Goal: Task Accomplishment & Management: Manage account settings

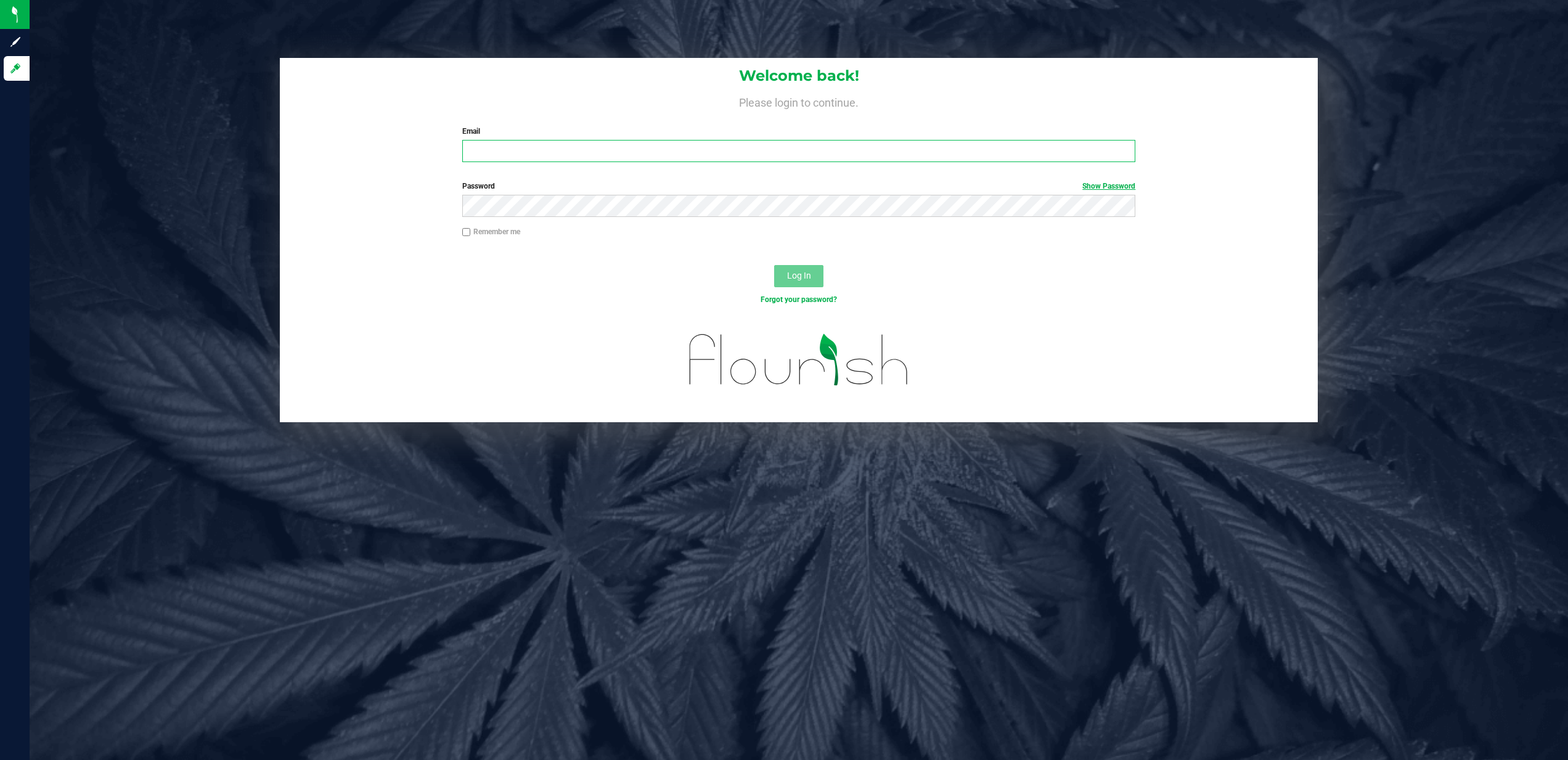
type input "[EMAIL_ADDRESS][DOMAIN_NAME]"
click at [1099, 186] on link "Show Password" at bounding box center [1109, 186] width 53 height 9
click at [774, 265] on button "Log In" at bounding box center [799, 276] width 49 height 22
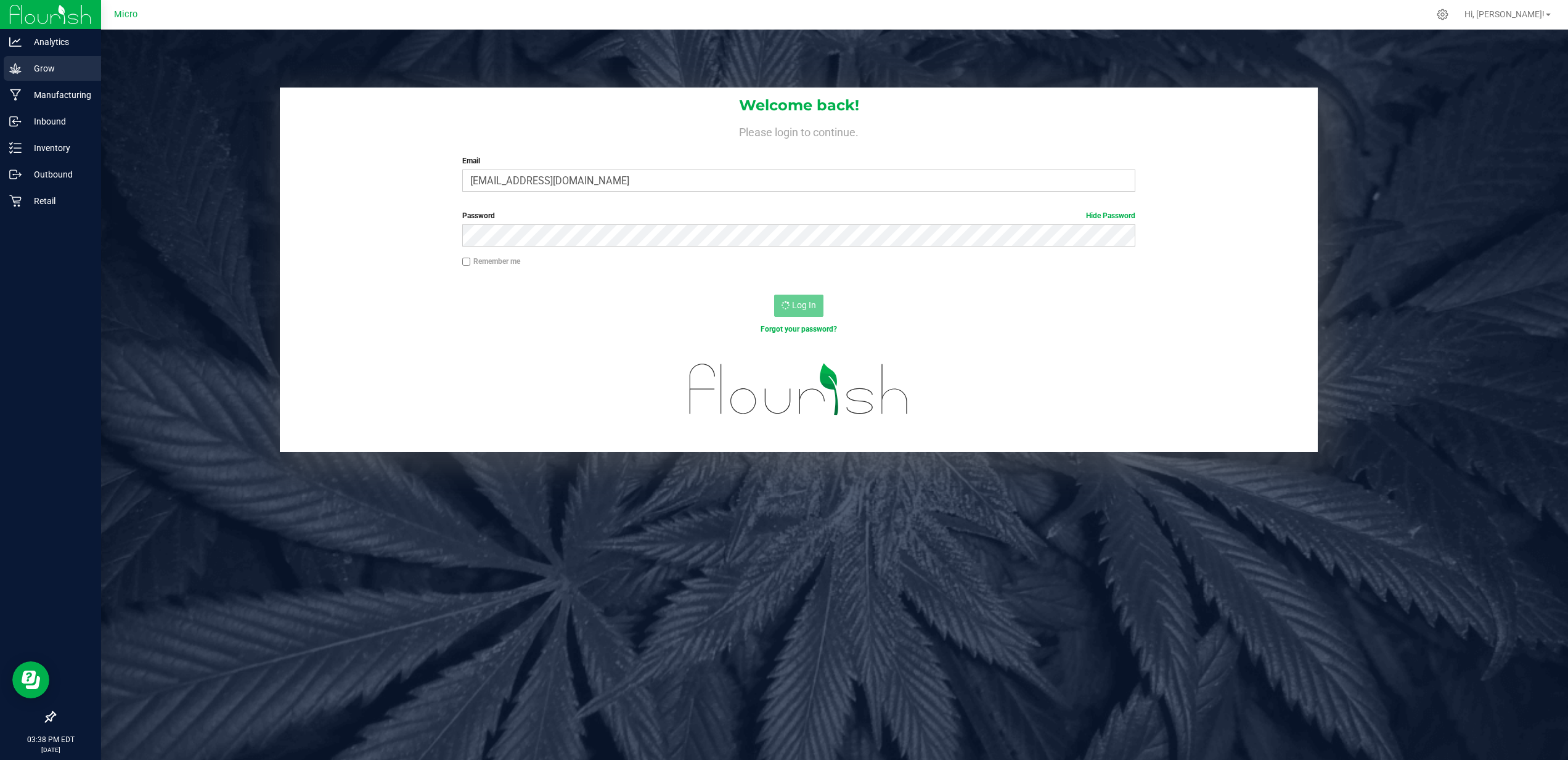
click at [40, 66] on p "Grow" at bounding box center [58, 69] width 74 height 15
click at [30, 69] on p "Grow" at bounding box center [58, 69] width 74 height 15
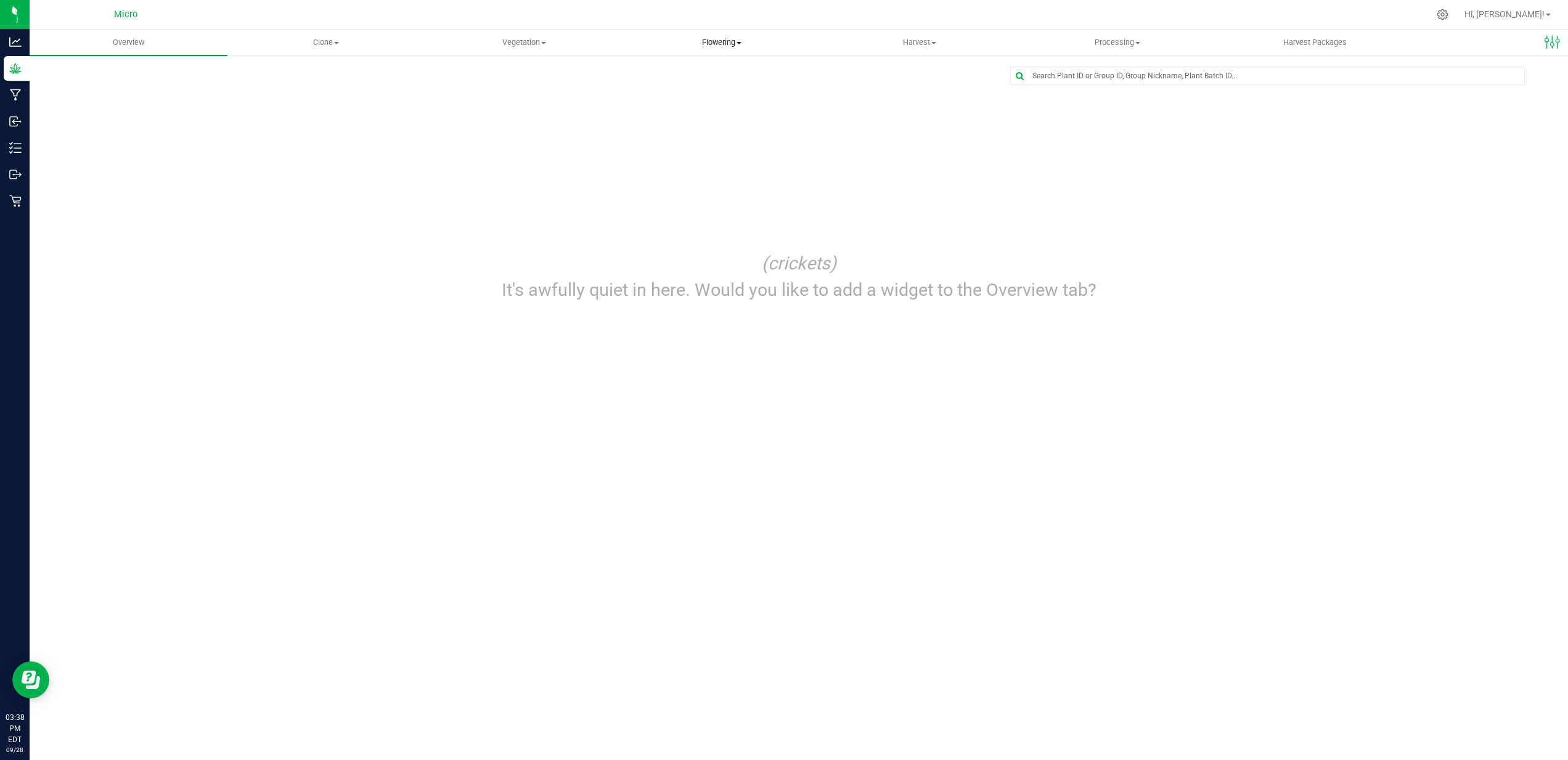
click at [722, 43] on span "Flowering" at bounding box center [722, 42] width 197 height 11
click at [904, 43] on span "Harvest" at bounding box center [920, 42] width 197 height 11
click at [875, 85] on span "Harvested plants" at bounding box center [871, 89] width 101 height 10
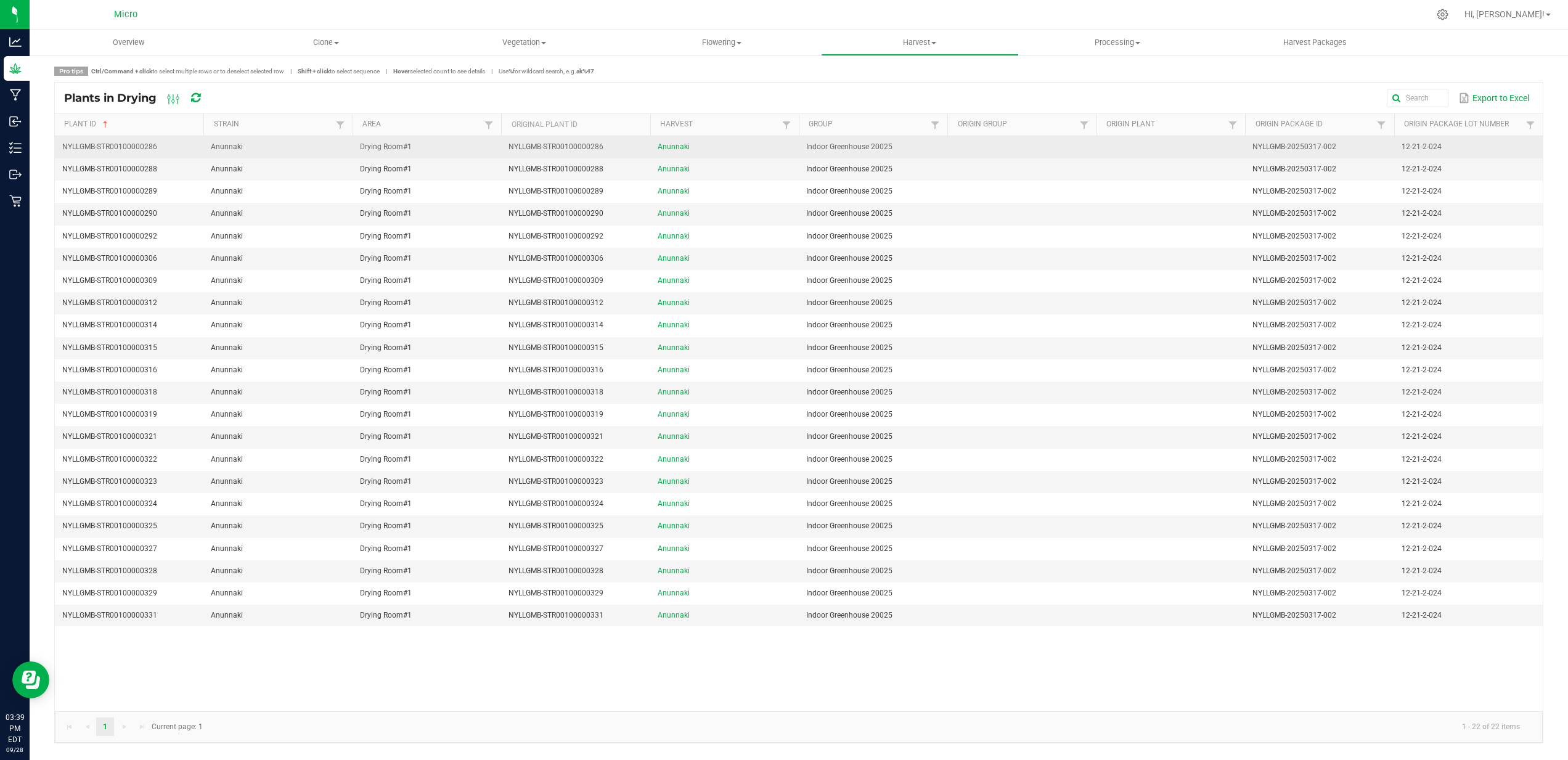
click at [379, 149] on span "Drying Room#1" at bounding box center [386, 147] width 52 height 9
click at [285, 148] on td "Anunnaki" at bounding box center [278, 147] width 149 height 22
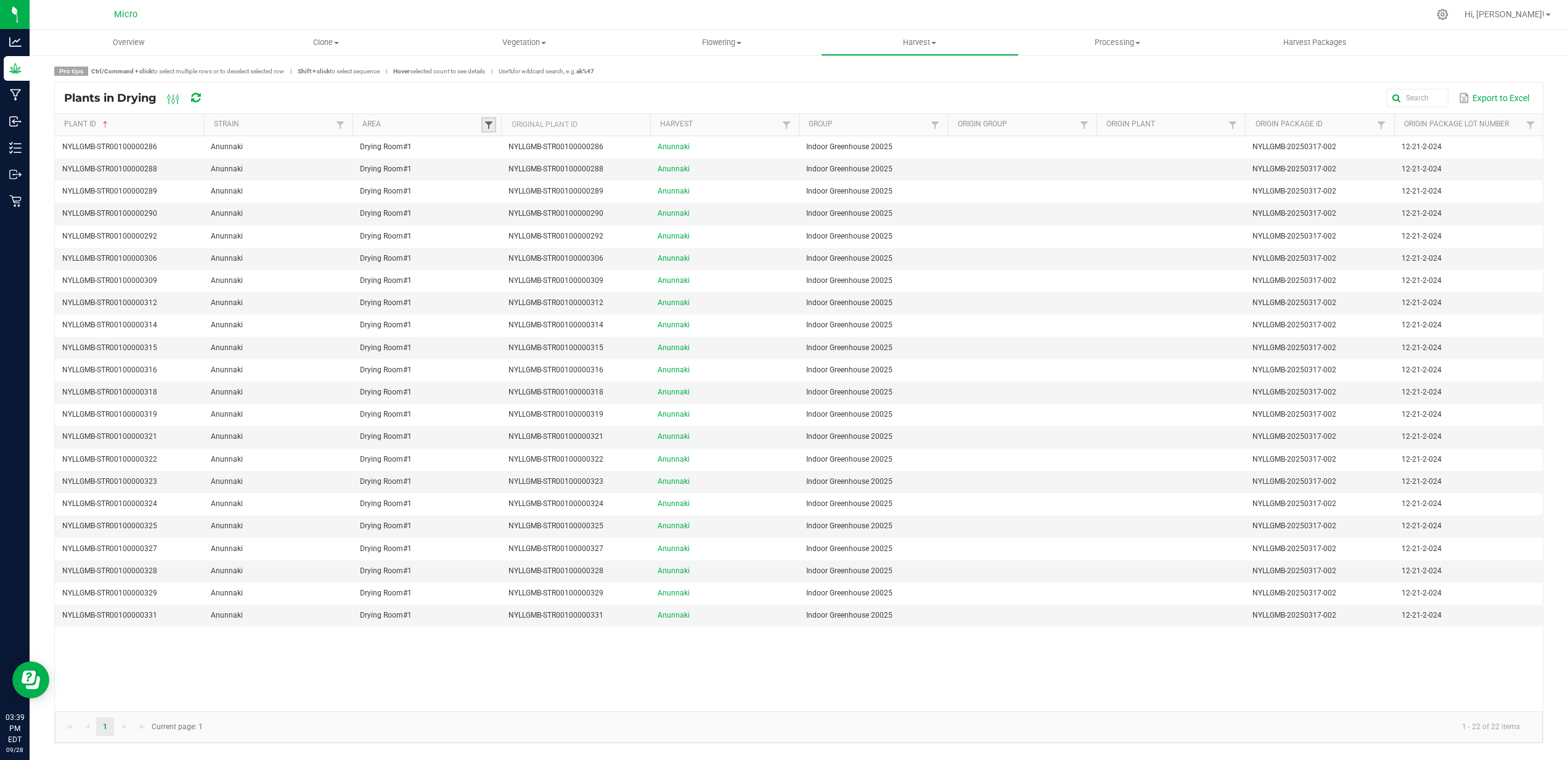
click at [486, 122] on span at bounding box center [489, 125] width 10 height 10
click at [514, 204] on button "Clear" at bounding box center [519, 203] width 61 height 27
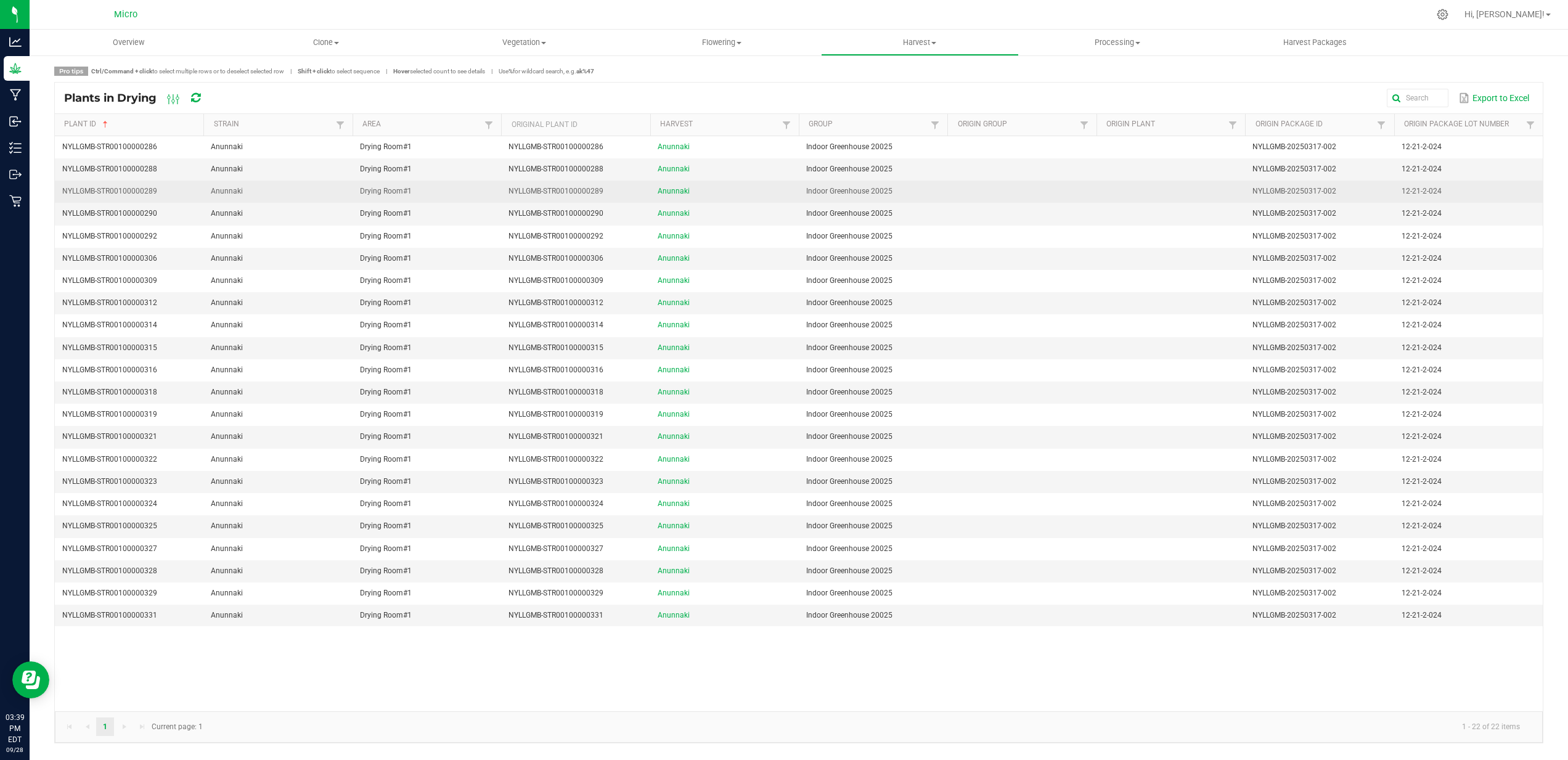
click at [517, 194] on span "NYLLGMB-STR00100000289" at bounding box center [556, 191] width 95 height 9
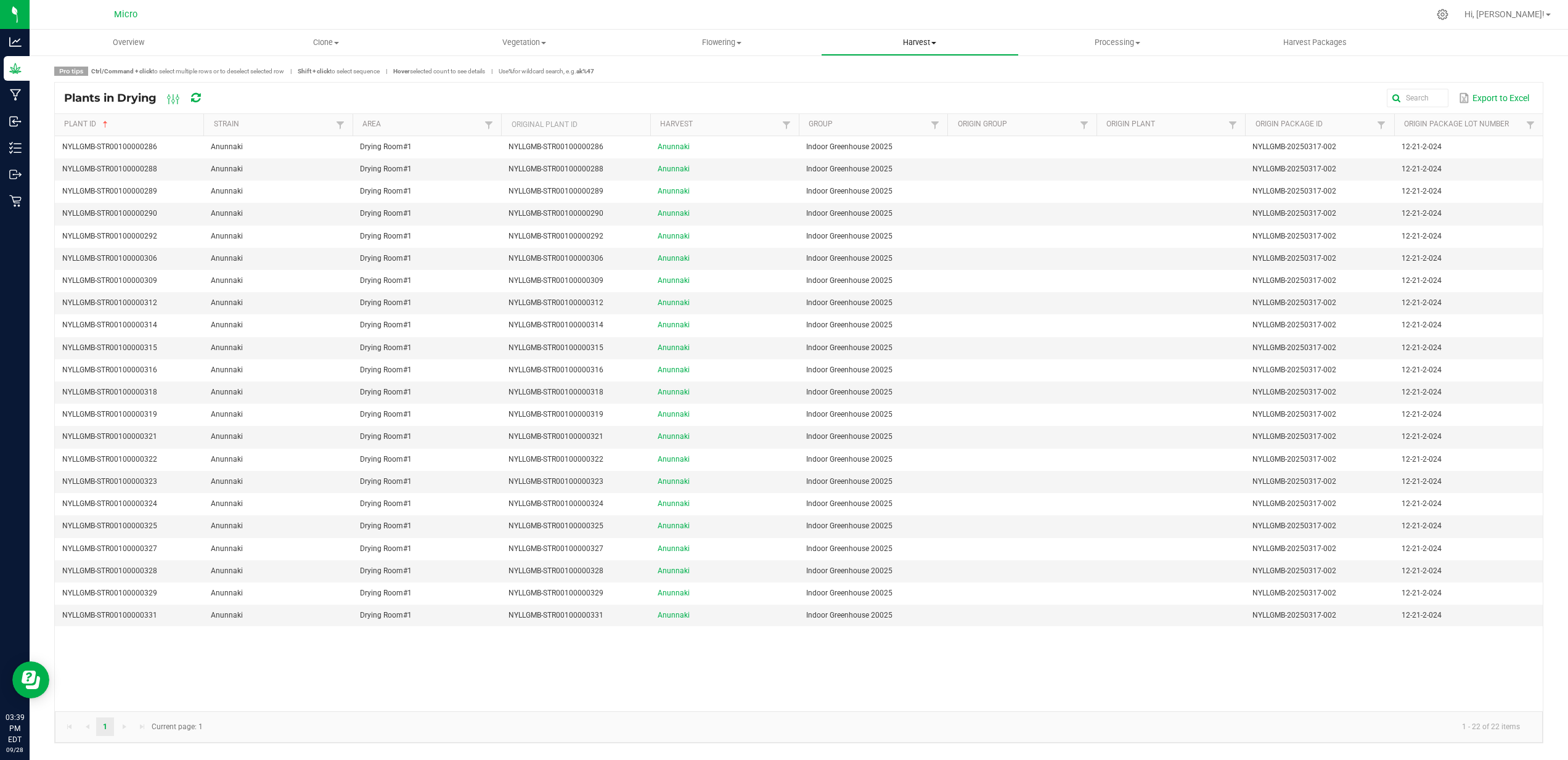
click at [909, 42] on span "Harvest" at bounding box center [920, 42] width 197 height 11
click at [873, 72] on span "Harvests" at bounding box center [855, 74] width 69 height 10
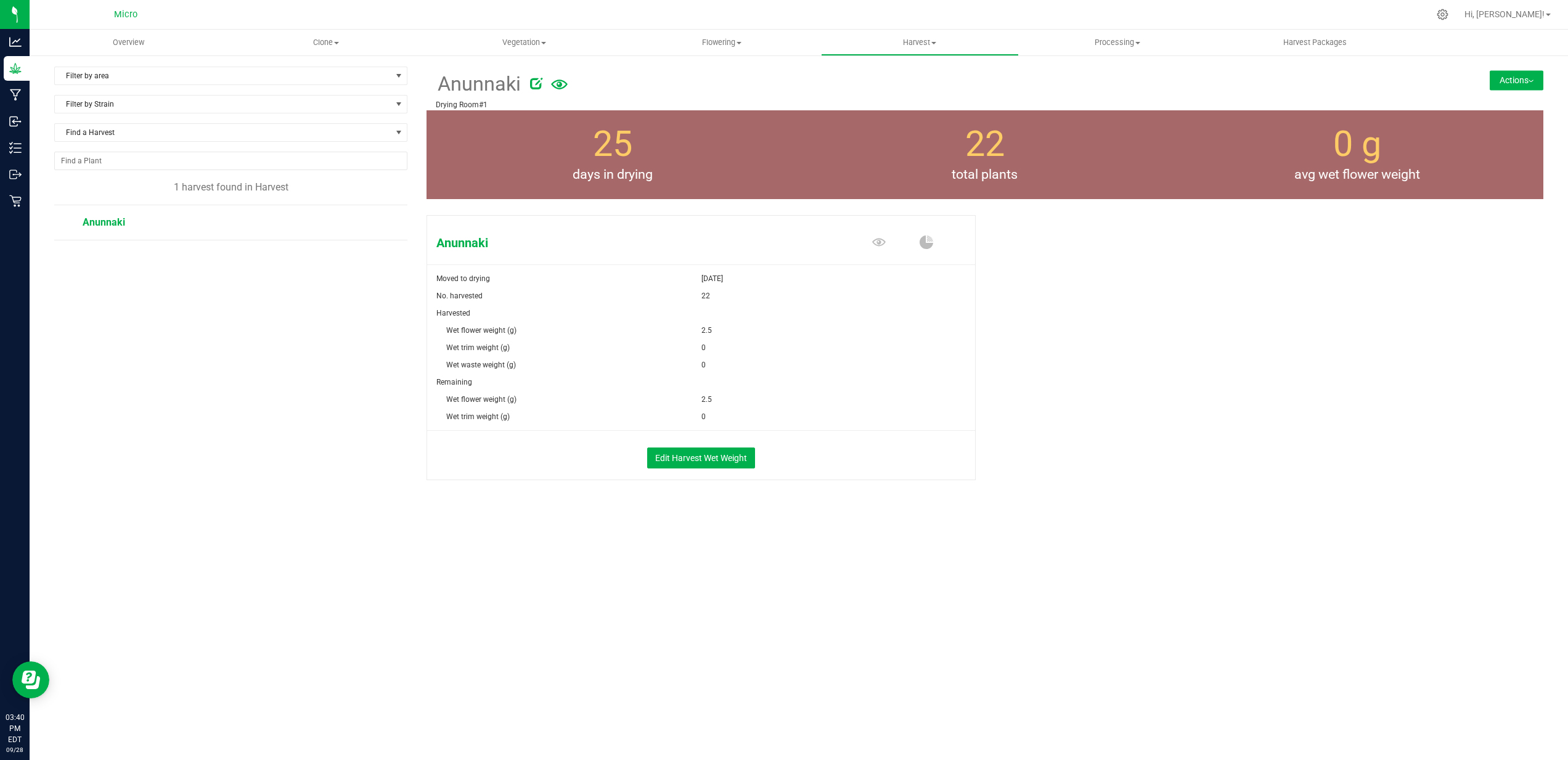
click at [1503, 80] on button "Actions" at bounding box center [1516, 80] width 54 height 20
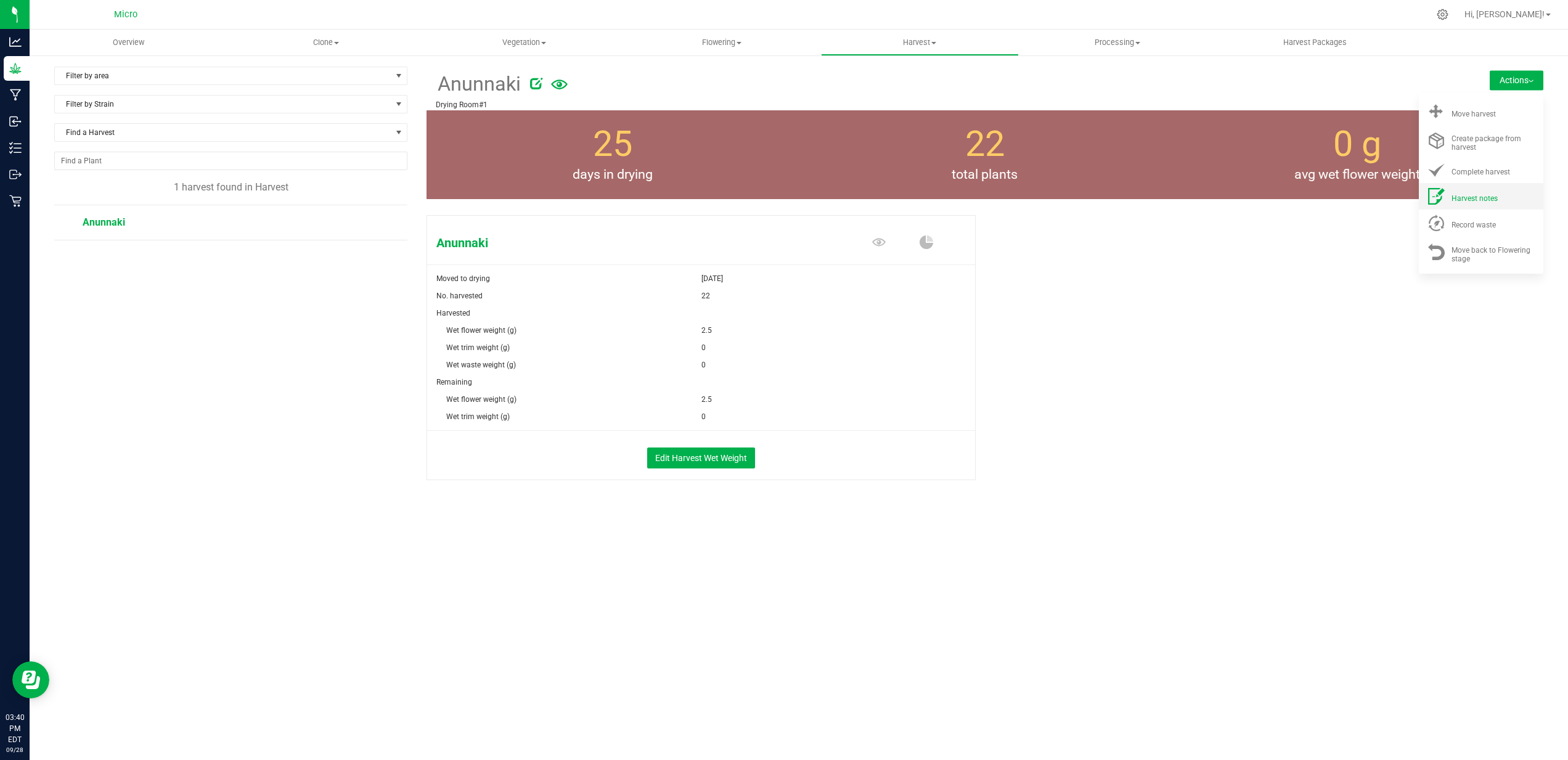
click at [1456, 198] on span "Harvest notes" at bounding box center [1474, 198] width 46 height 9
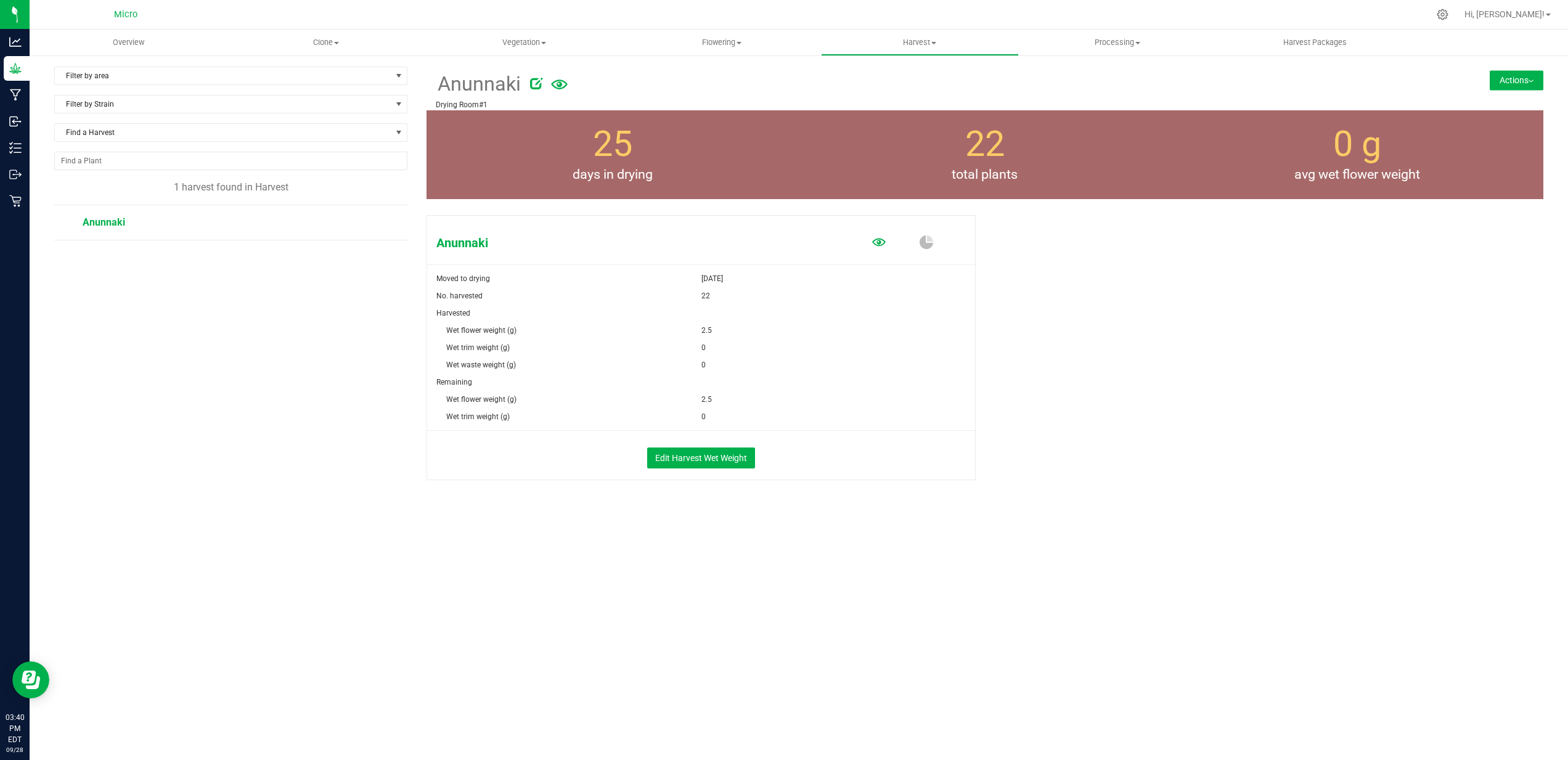
click at [877, 243] on icon at bounding box center [879, 242] width 13 height 8
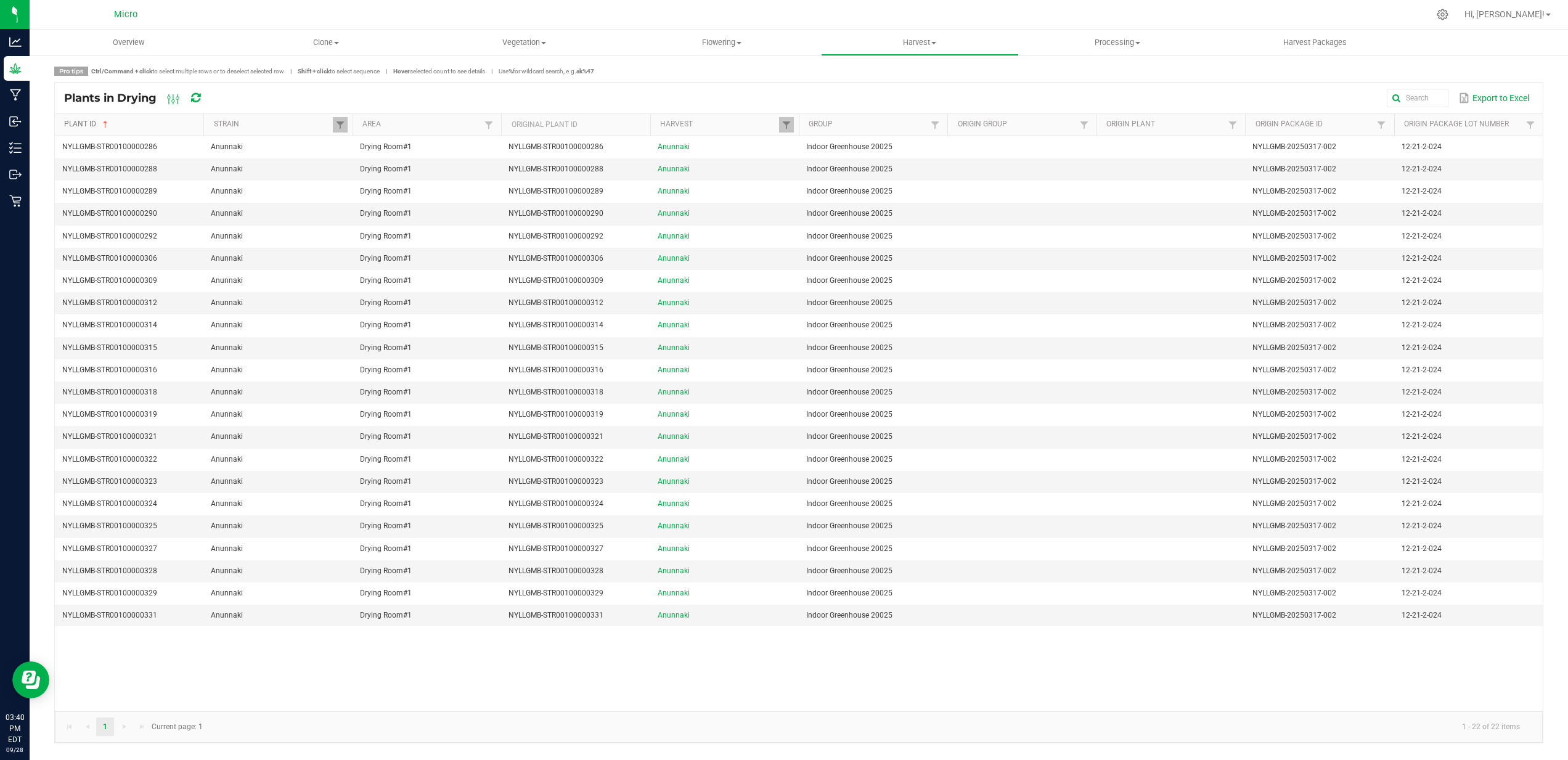
click at [89, 122] on link "Plant ID" at bounding box center [131, 124] width 135 height 10
click at [718, 40] on span "Flowering" at bounding box center [722, 42] width 197 height 11
click at [909, 44] on span "Harvest" at bounding box center [920, 42] width 197 height 11
click at [861, 76] on span "Harvests" at bounding box center [855, 74] width 69 height 10
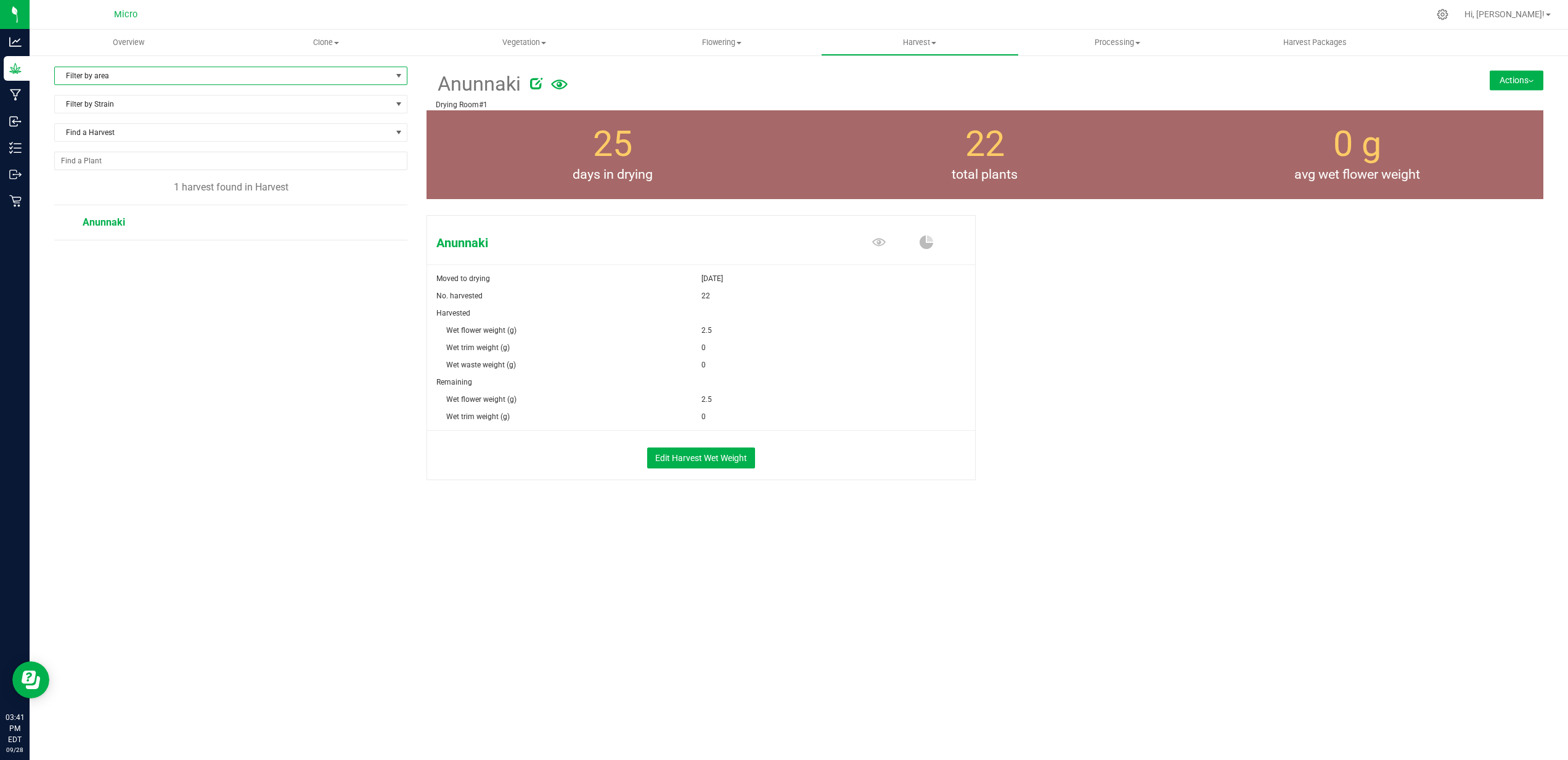
click at [294, 78] on span "Filter by area" at bounding box center [223, 75] width 337 height 17
click at [279, 108] on li "Drying Room#1" at bounding box center [231, 115] width 352 height 18
click at [134, 133] on span "Find a Harvest" at bounding box center [223, 132] width 337 height 17
click at [108, 185] on li "Anunnaki" at bounding box center [231, 184] width 352 height 17
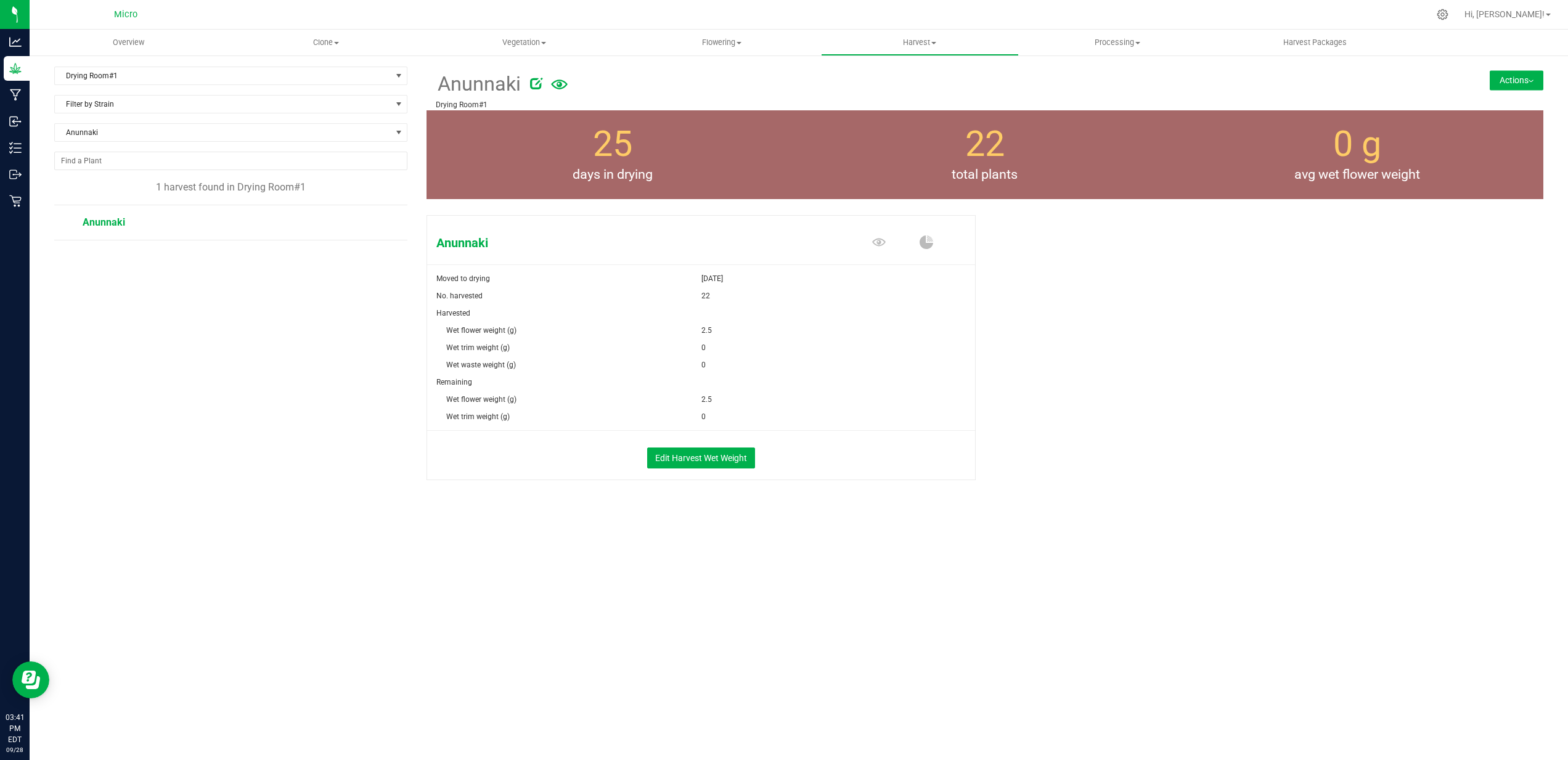
click at [1511, 80] on button "Actions" at bounding box center [1516, 80] width 54 height 20
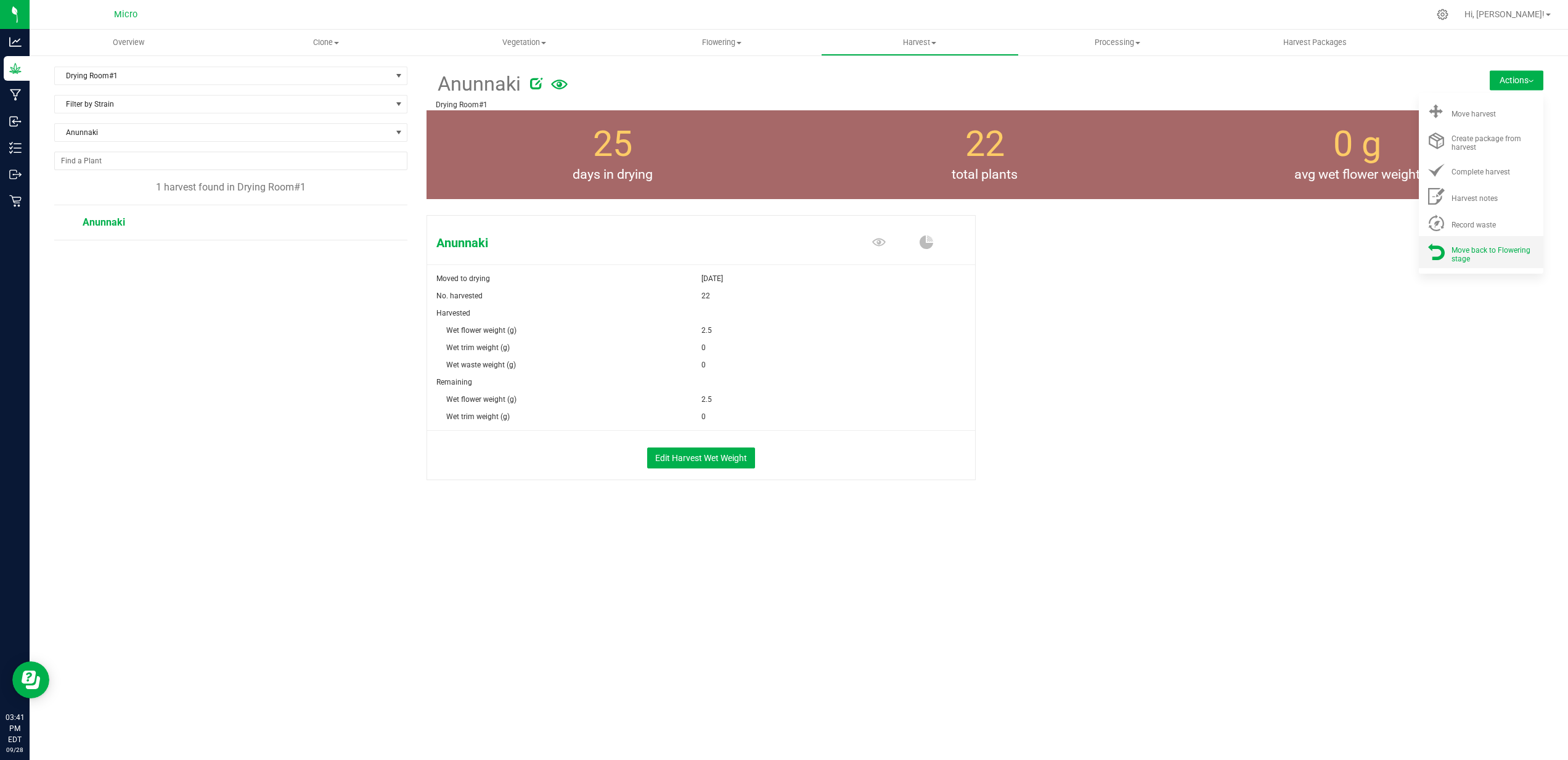
click at [1499, 253] on span "Move back to Flowering stage" at bounding box center [1491, 254] width 79 height 17
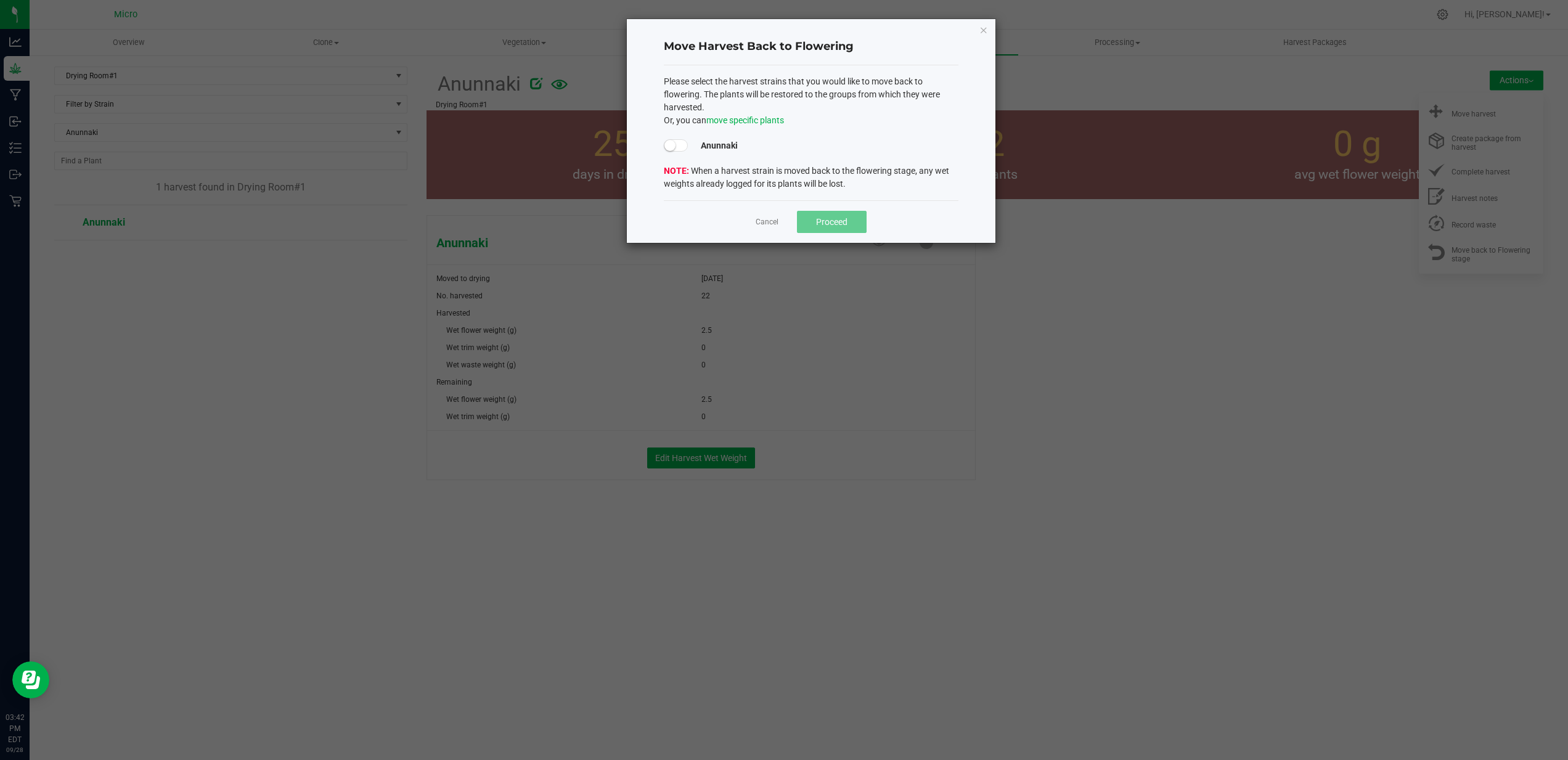
click at [680, 144] on span at bounding box center [676, 145] width 24 height 13
click at [842, 218] on span "Proceed" at bounding box center [832, 221] width 32 height 10
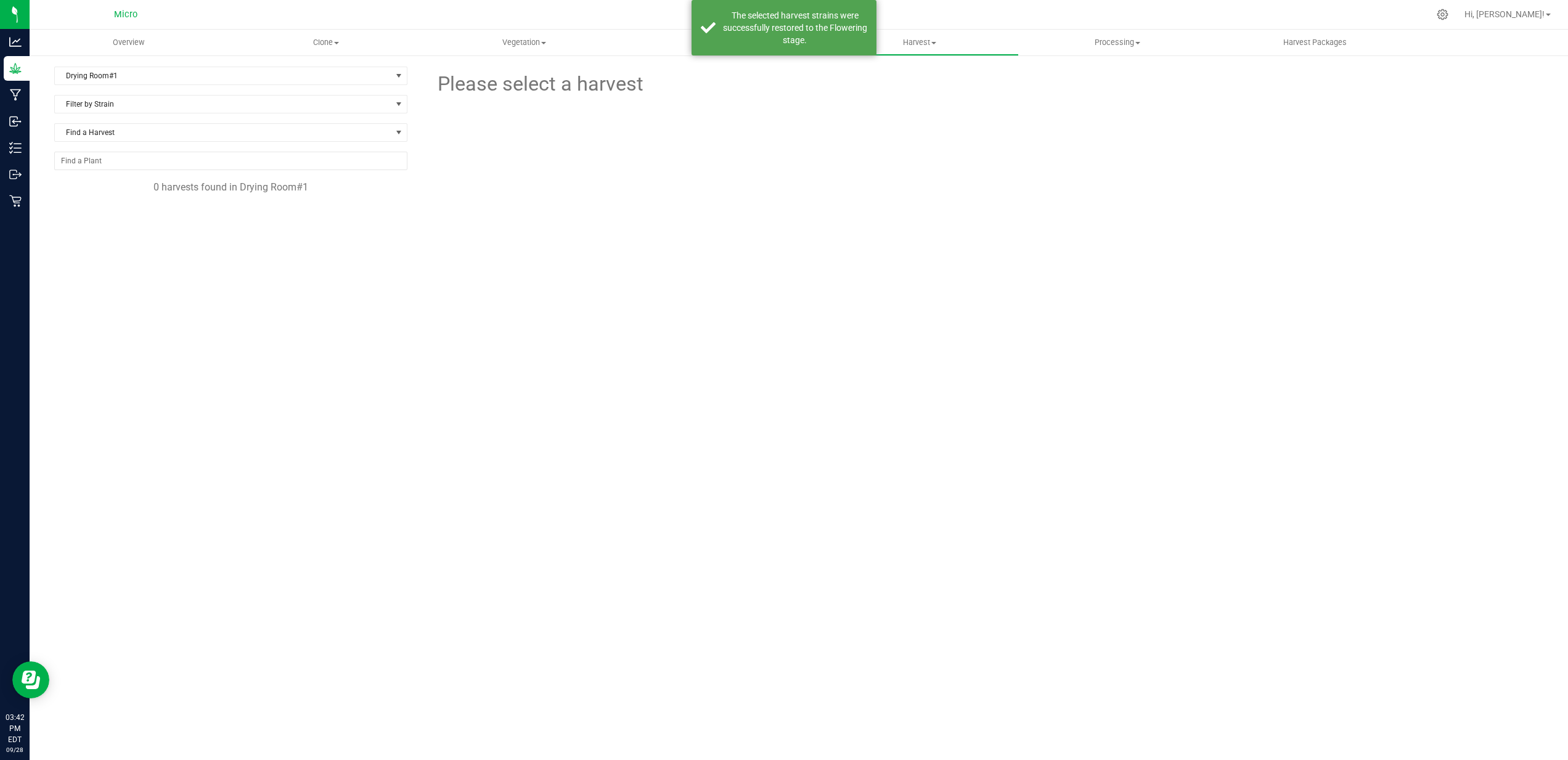
click at [783, 144] on div at bounding box center [985, 190] width 567 height 182
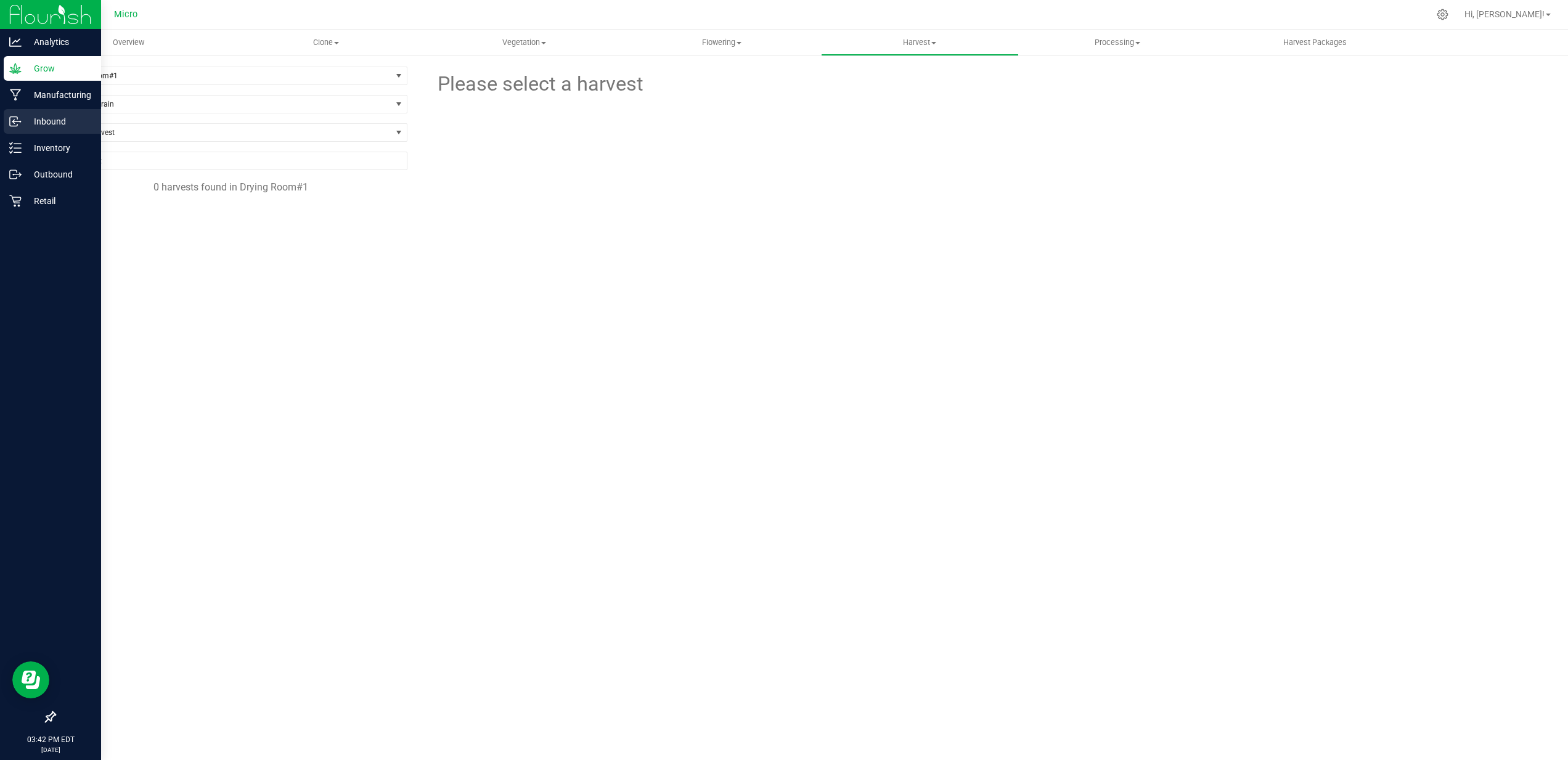
click at [31, 122] on p "Inbound" at bounding box center [58, 122] width 74 height 15
